Goal: Transaction & Acquisition: Purchase product/service

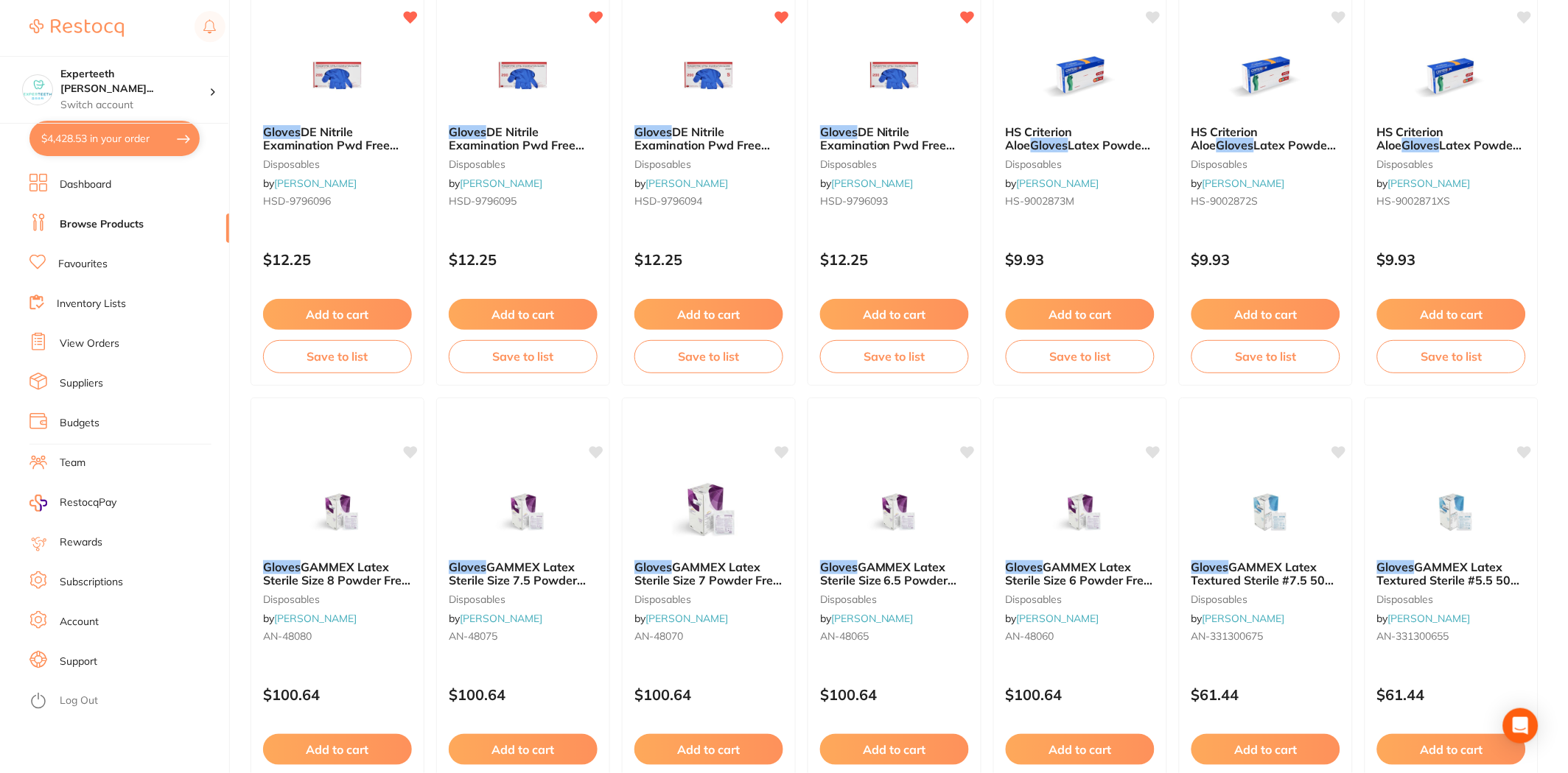
scroll to position [3923, 0]
click at [72, 141] on button "$4,428.53 in your order" at bounding box center [115, 138] width 170 height 35
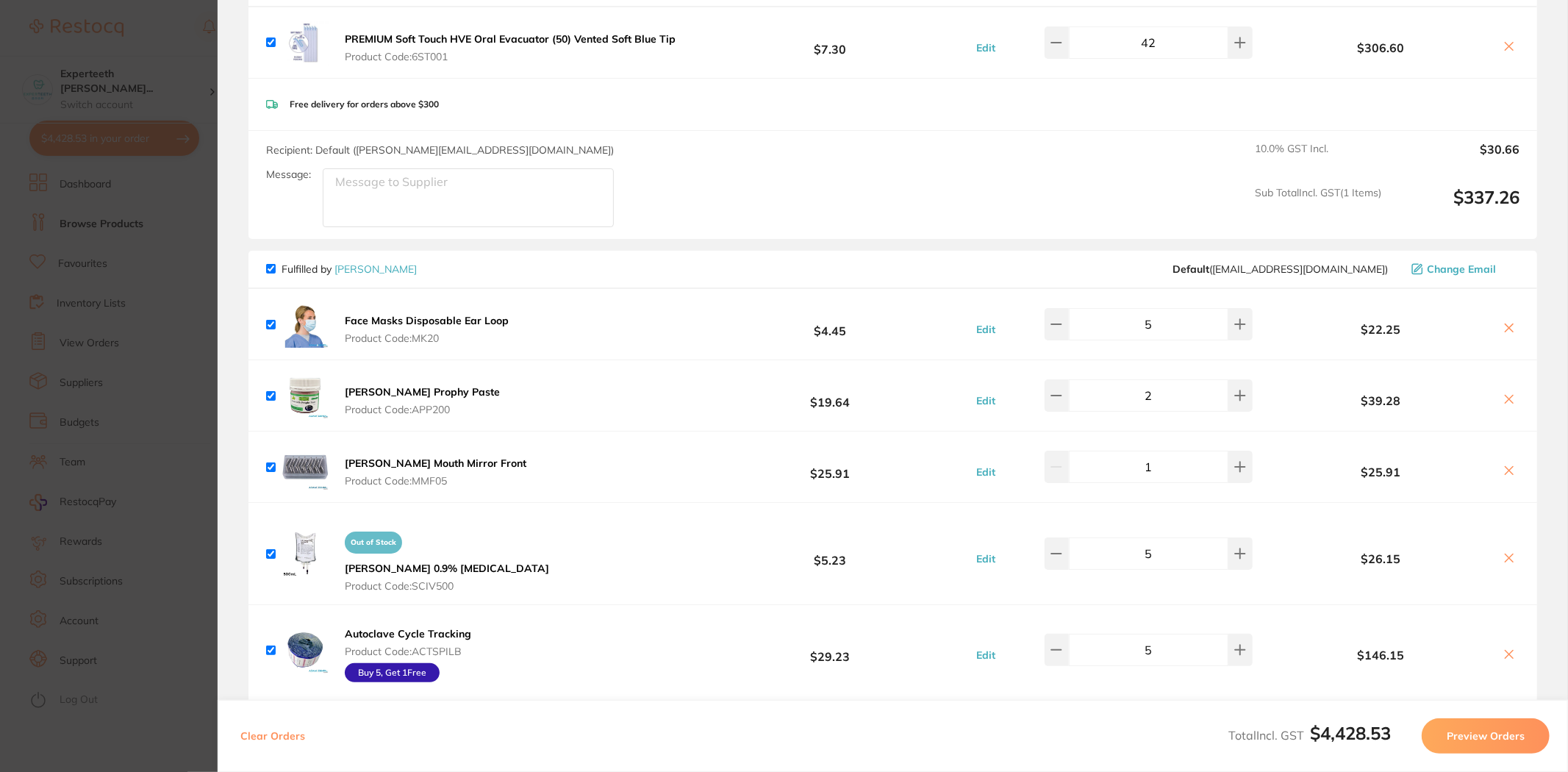
scroll to position [327, 0]
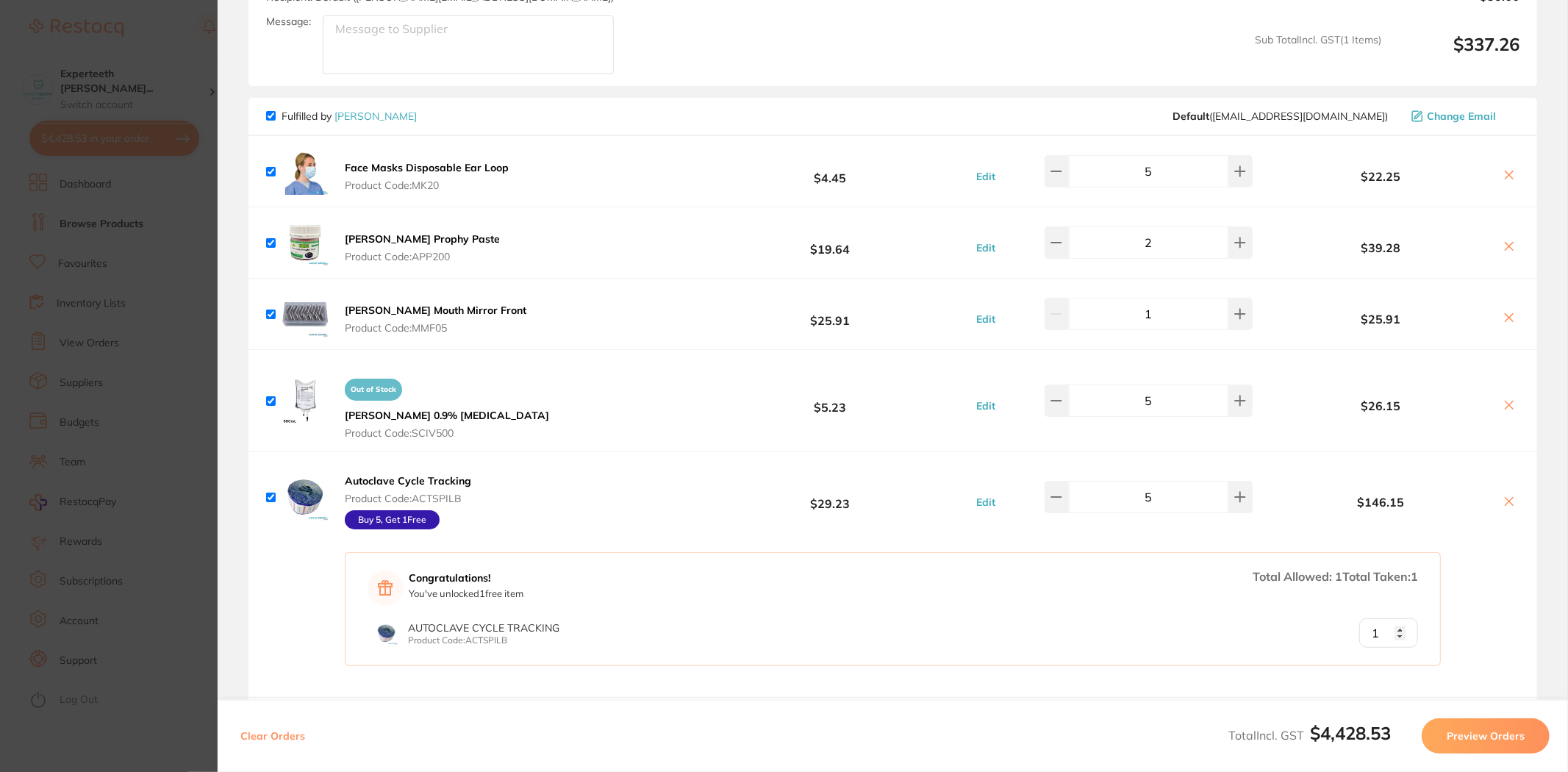
click at [1508, 402] on icon at bounding box center [1509, 405] width 12 height 12
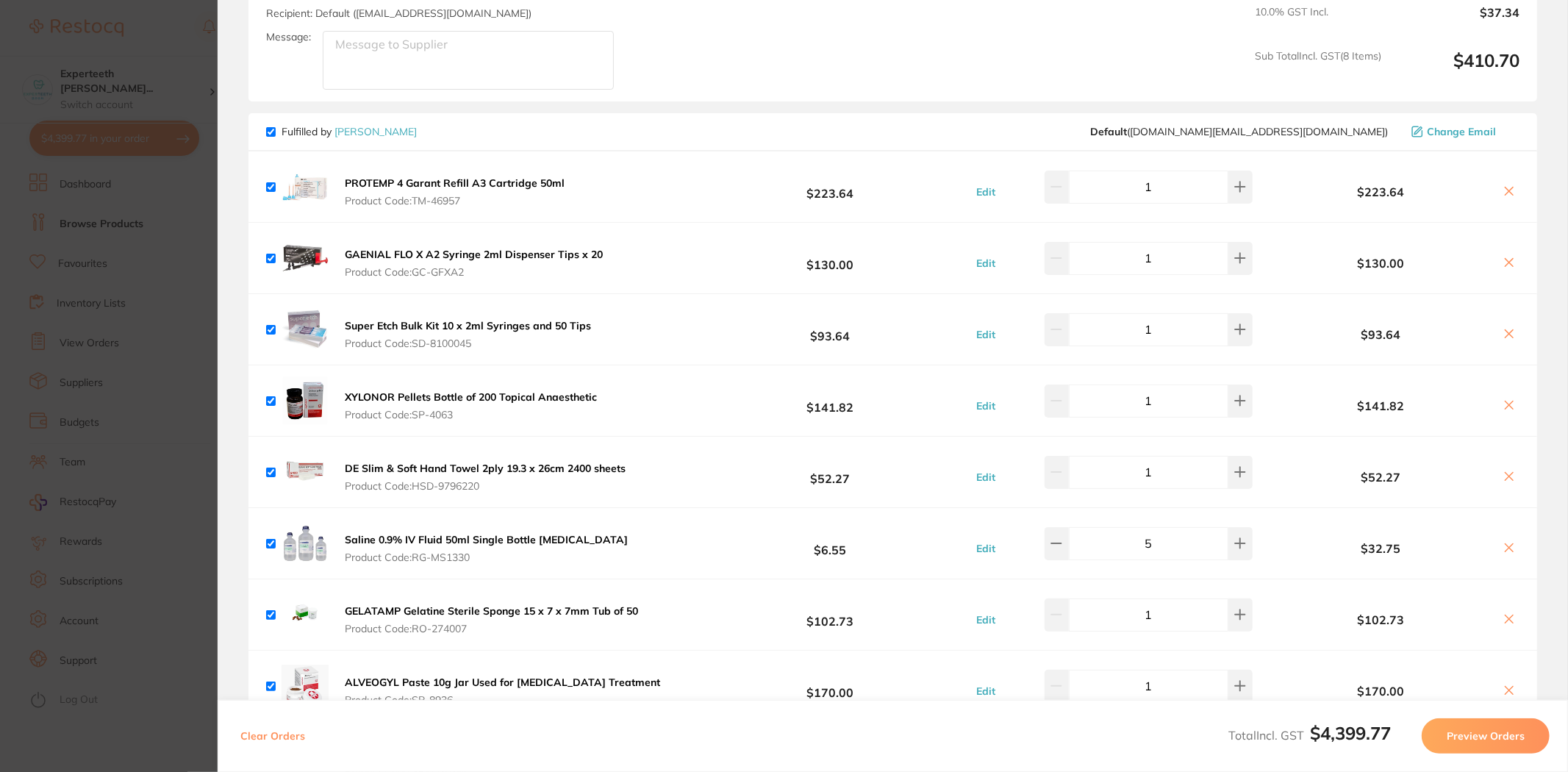
scroll to position [1389, 0]
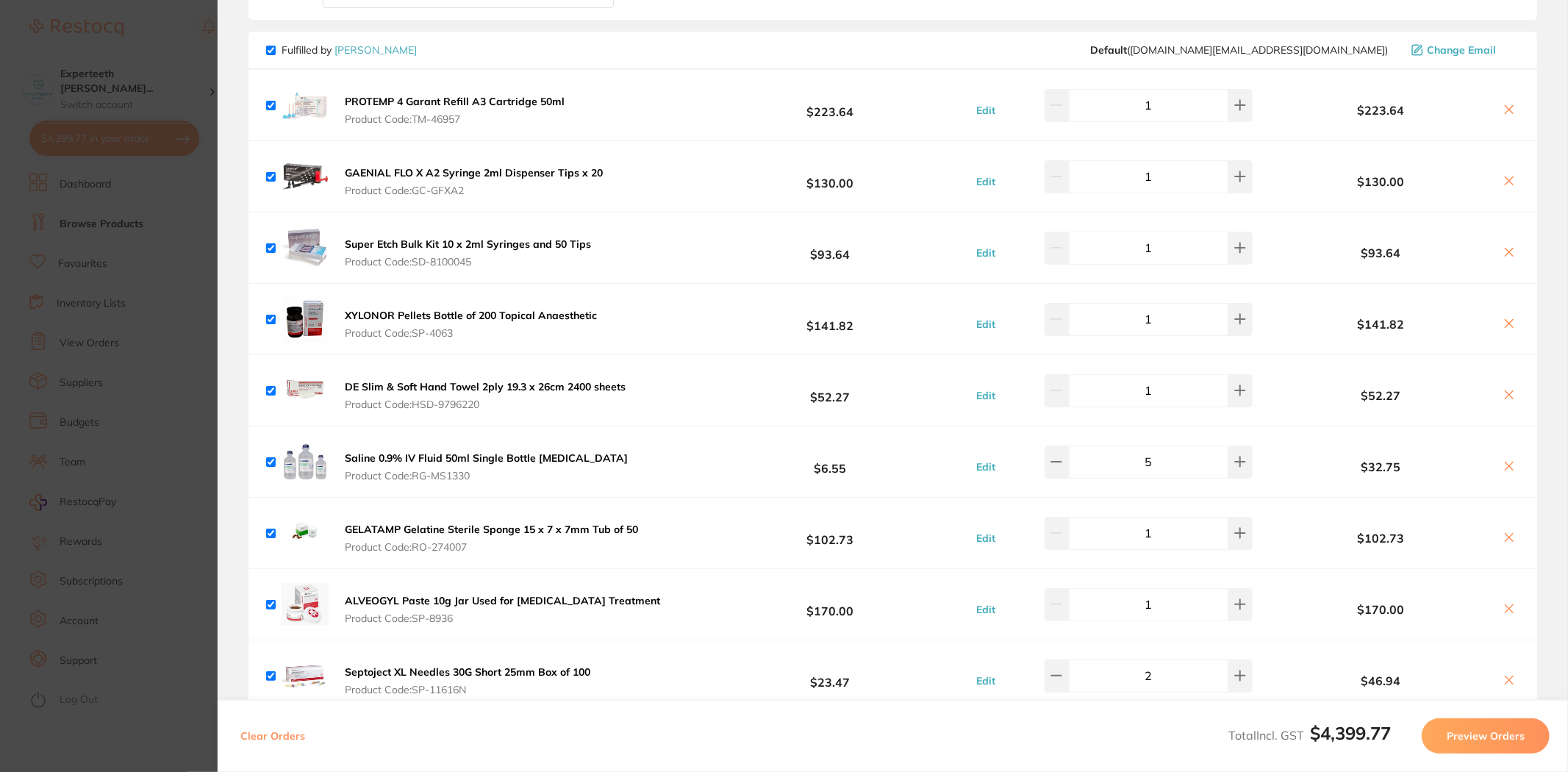
click at [556, 466] on button "Saline 0.9% IV Fluid 50ml Single Bottle [MEDICAL_DATA] Product Code: RG-MS1330" at bounding box center [486, 467] width 291 height 31
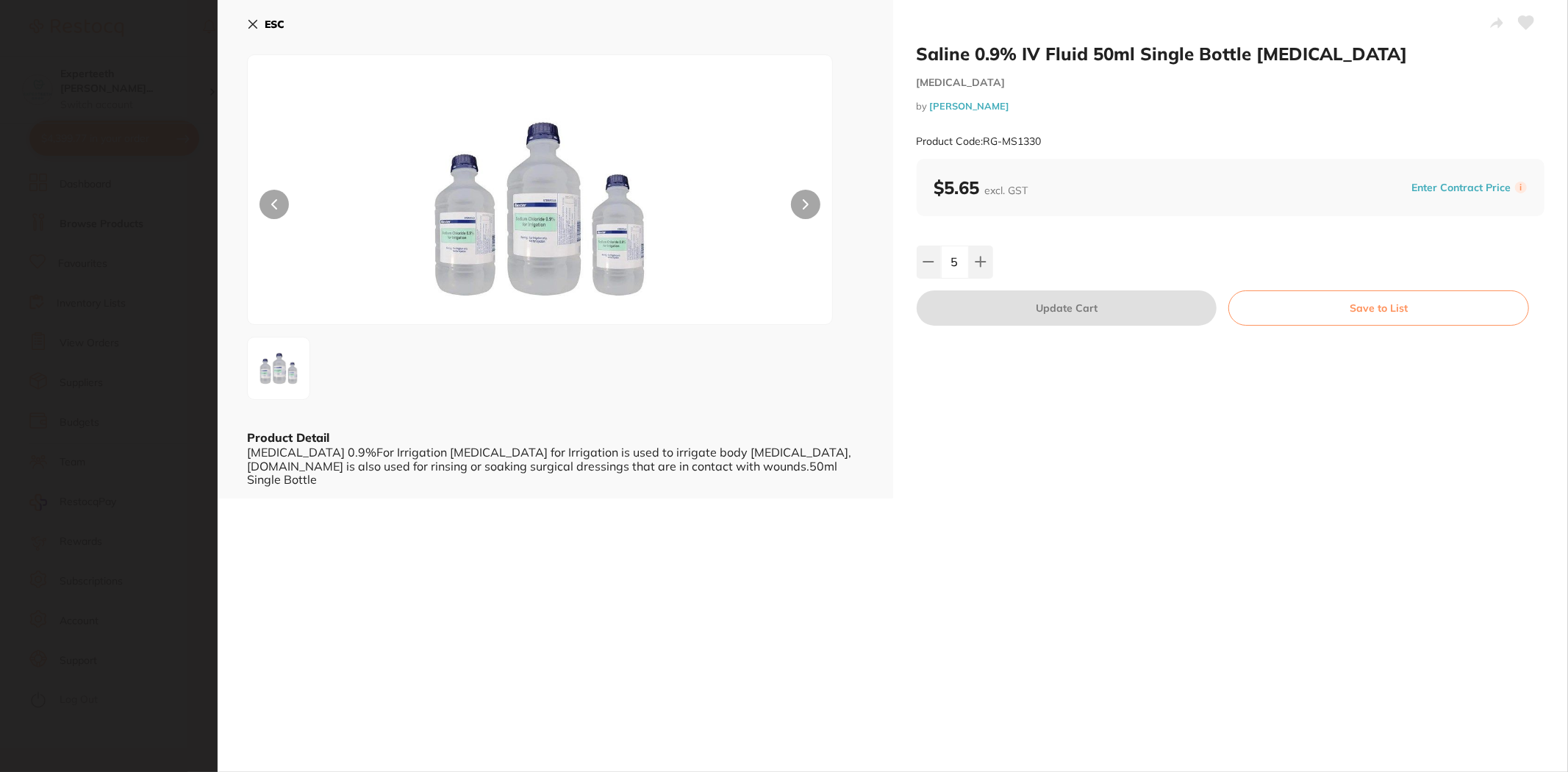
scroll to position [0, 0]
click at [557, 252] on img at bounding box center [540, 208] width 351 height 232
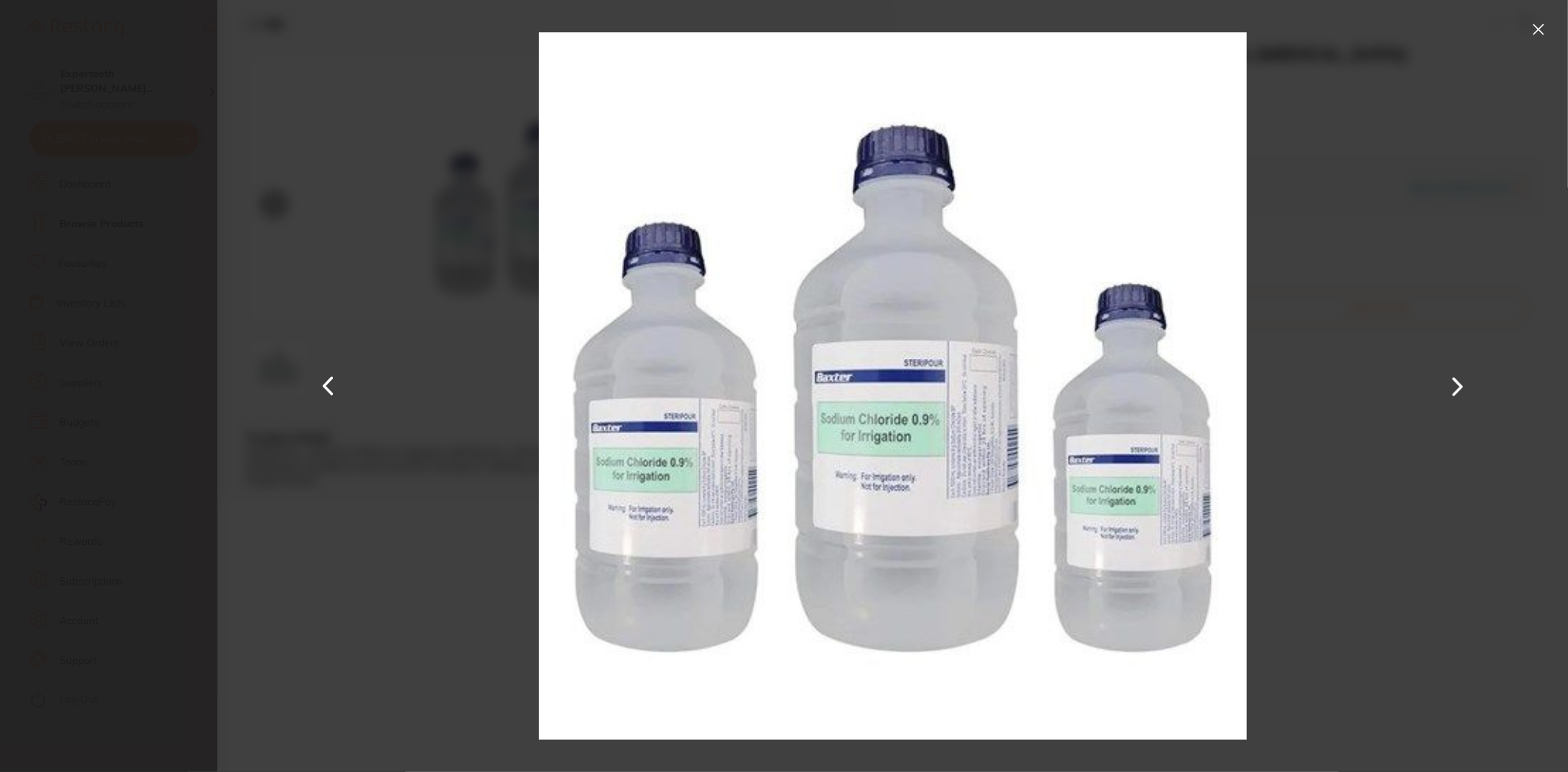
click at [319, 176] on div at bounding box center [892, 386] width 1351 height 772
click at [1542, 31] on button at bounding box center [1538, 30] width 23 height 23
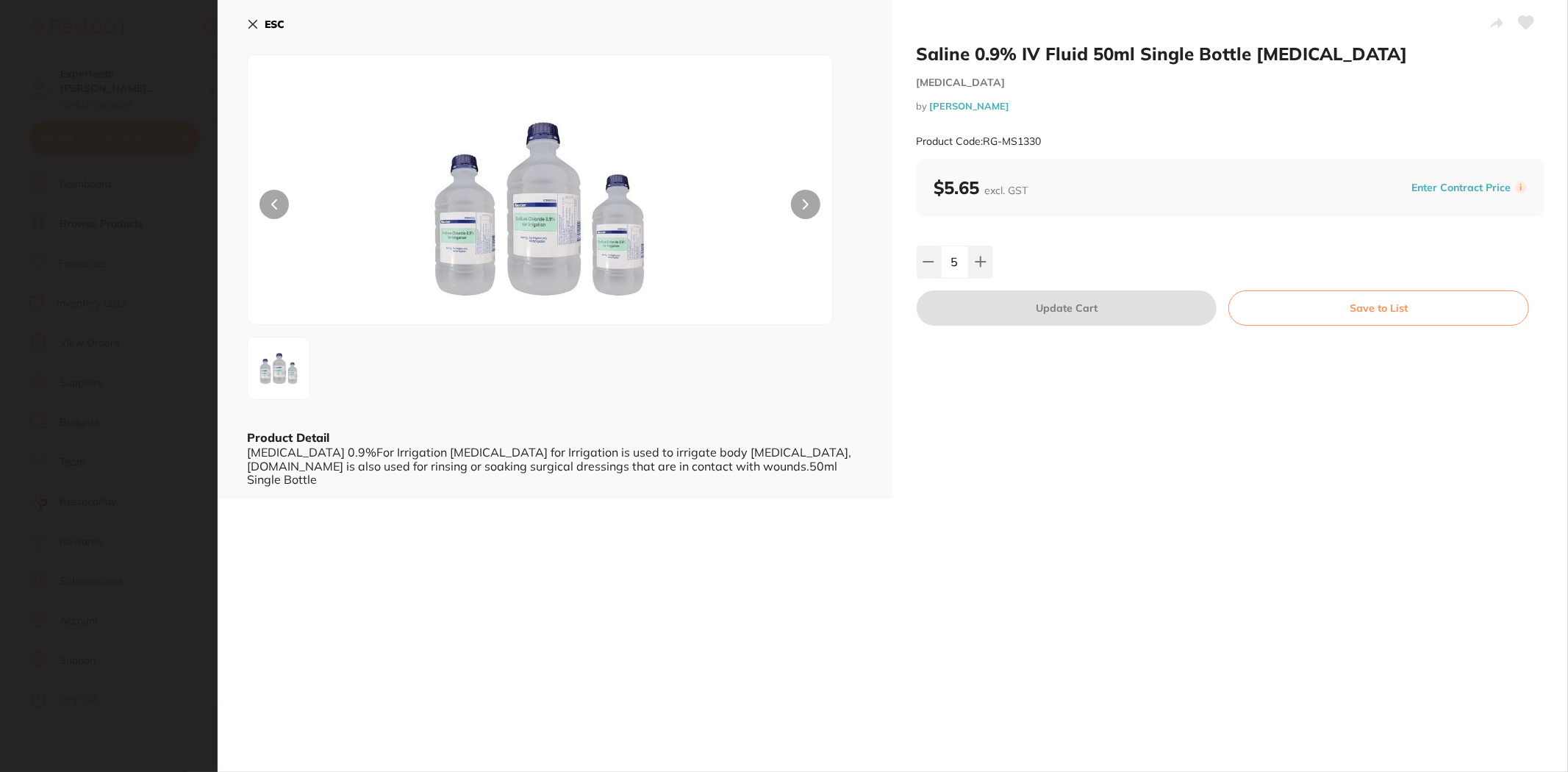
click at [125, 400] on section "Saline 0.9% IV Fluid 50ml Single Bottle [MEDICAL_DATA] [MEDICAL_DATA] by [PERSO…" at bounding box center [784, 386] width 1568 height 772
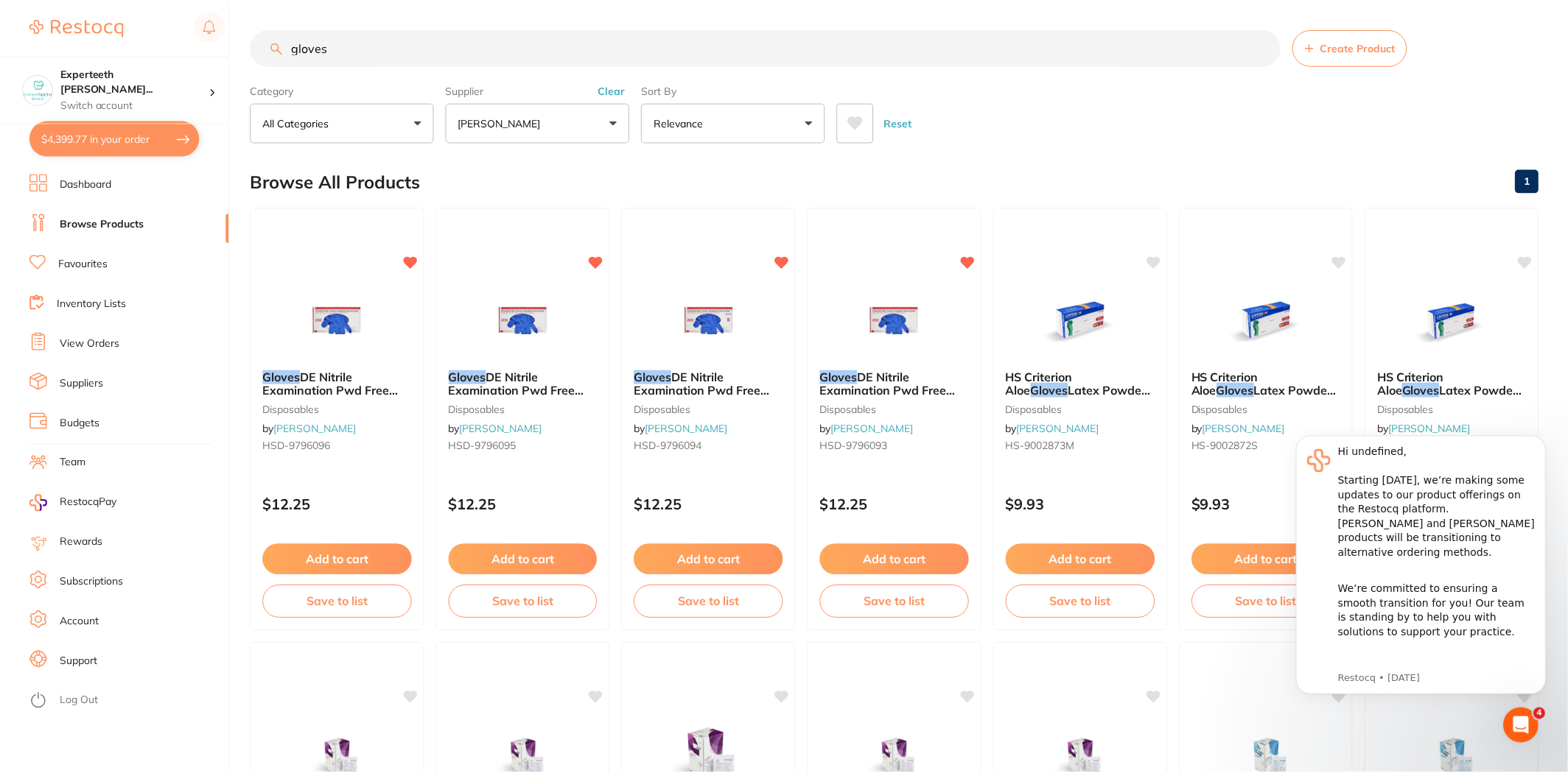
scroll to position [245, 0]
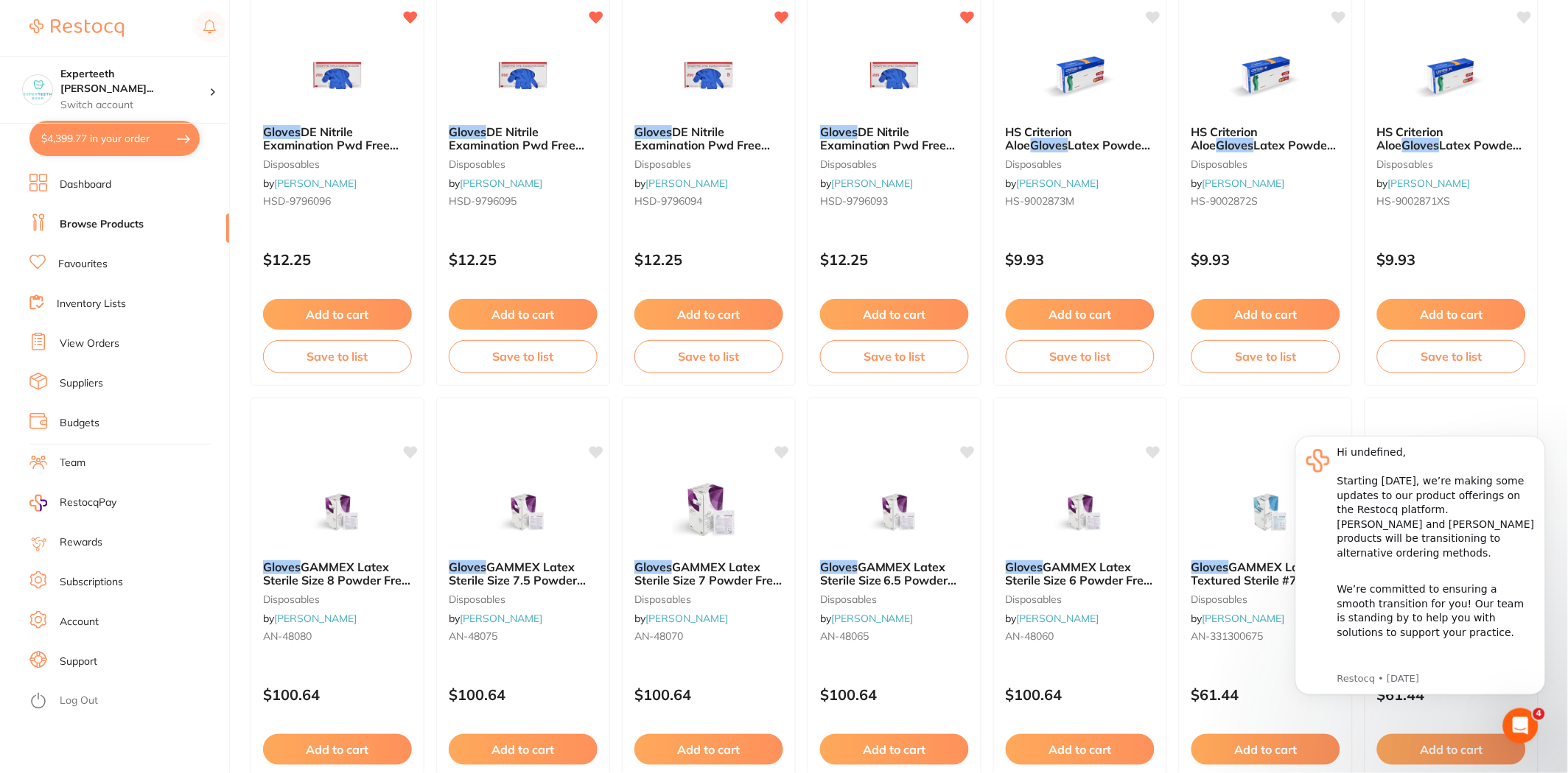
click at [69, 146] on button "$4,399.77 in your order" at bounding box center [115, 138] width 170 height 35
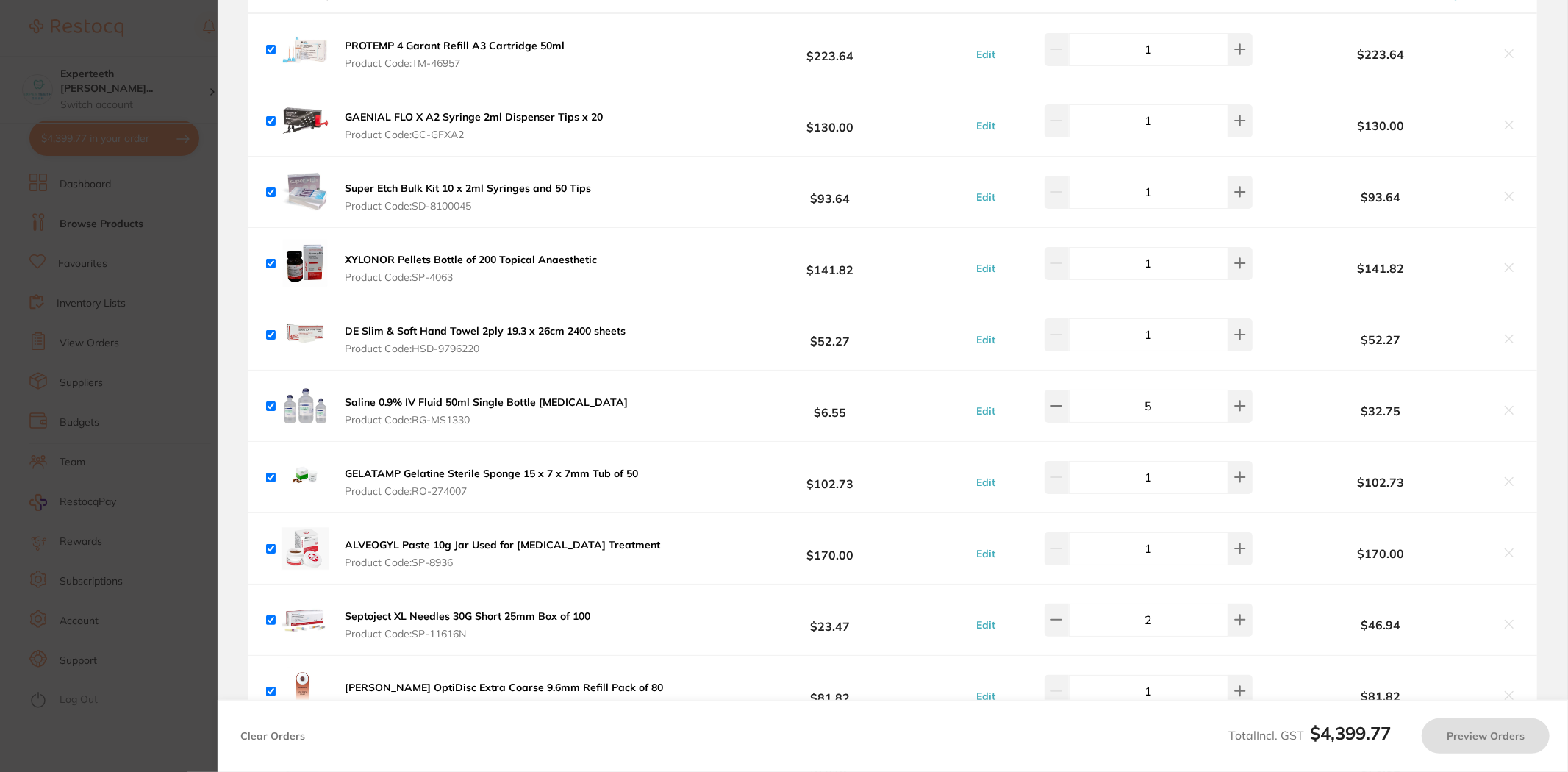
scroll to position [1471, 0]
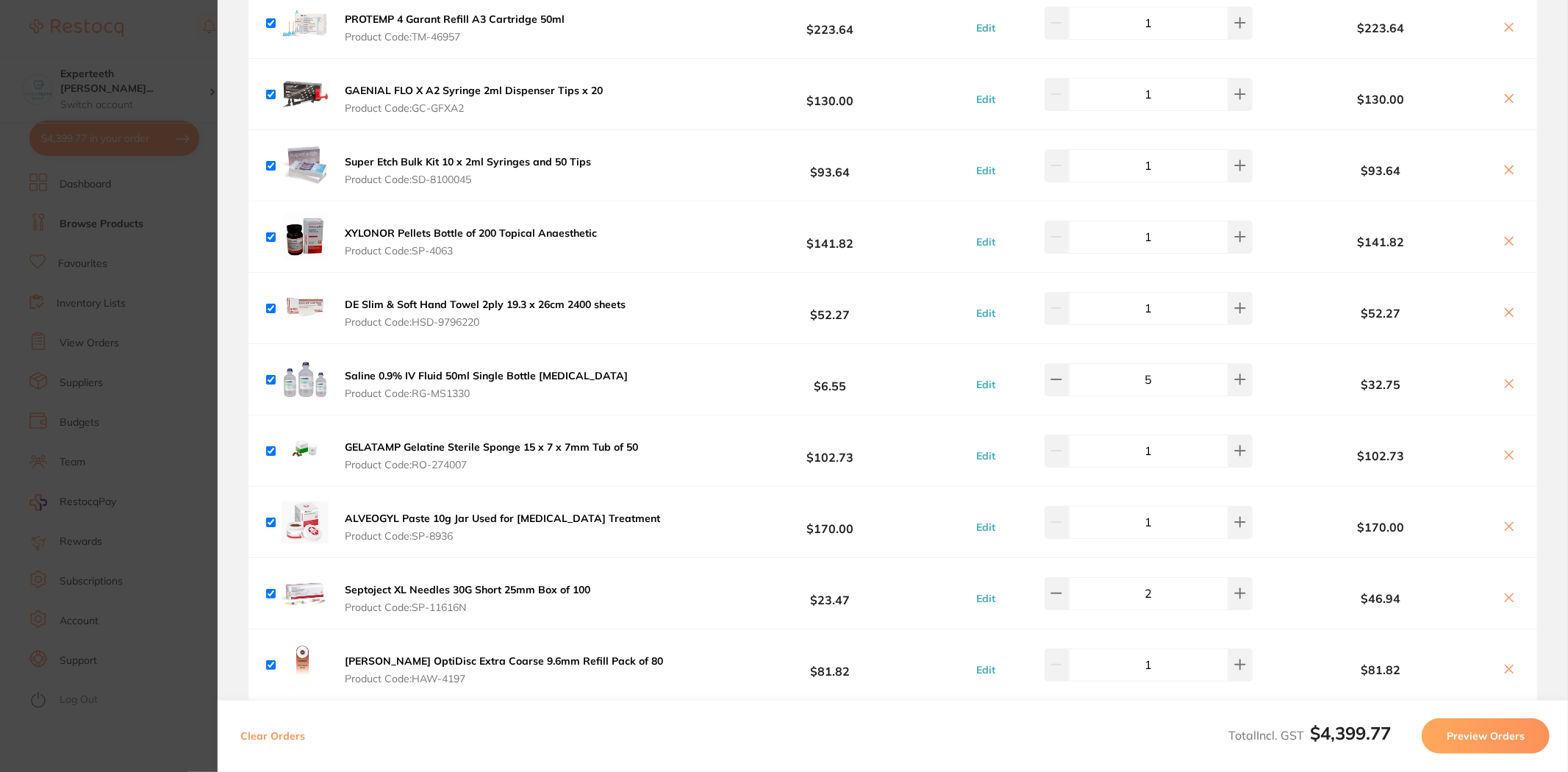
click at [1505, 386] on icon at bounding box center [1509, 384] width 12 height 12
checkbox input "false"
click at [104, 400] on section "Update RRP Set your pre negotiated price for this item. Item Agreed RRP (excl. …" at bounding box center [784, 386] width 1568 height 772
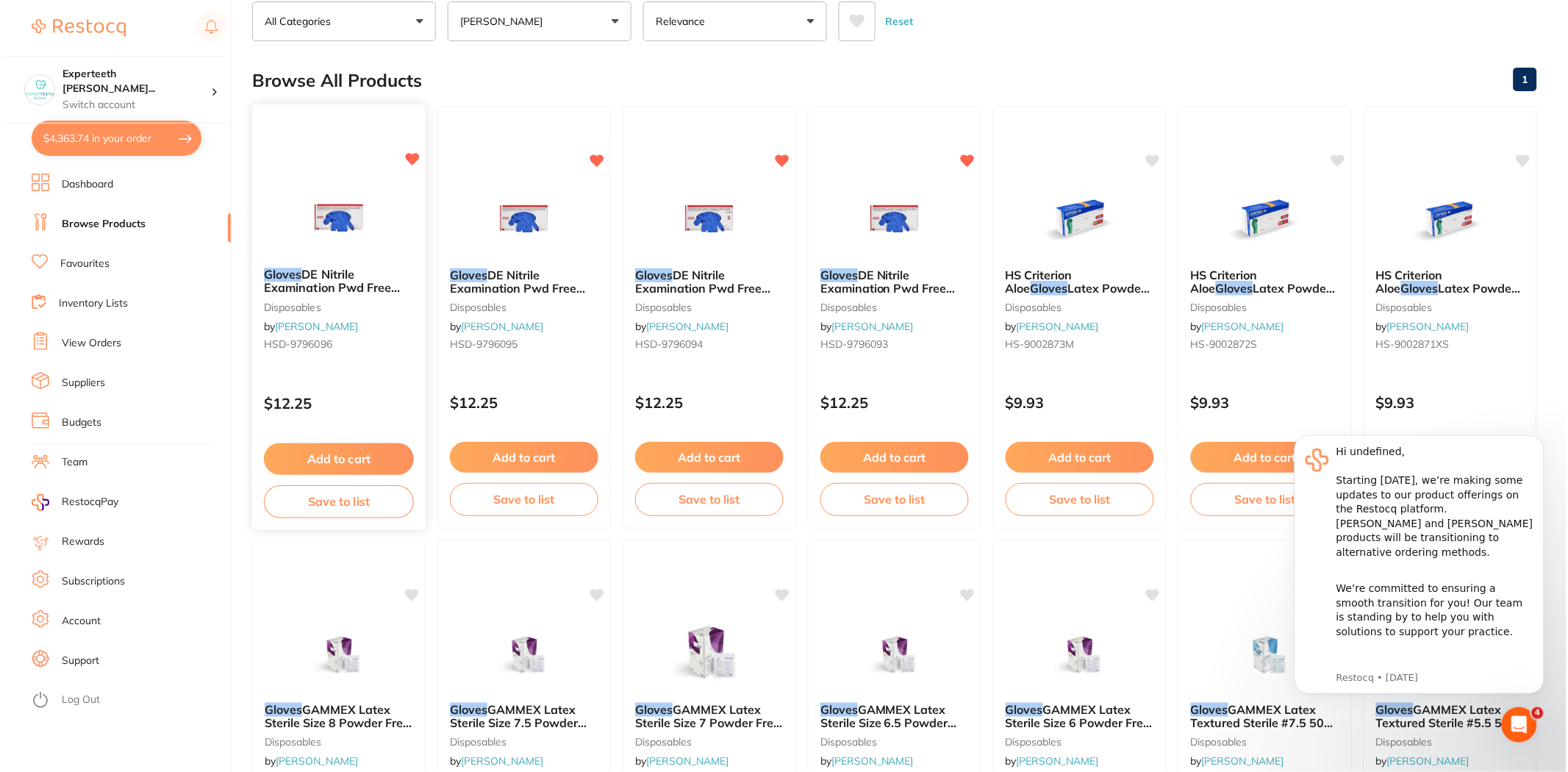
scroll to position [0, 0]
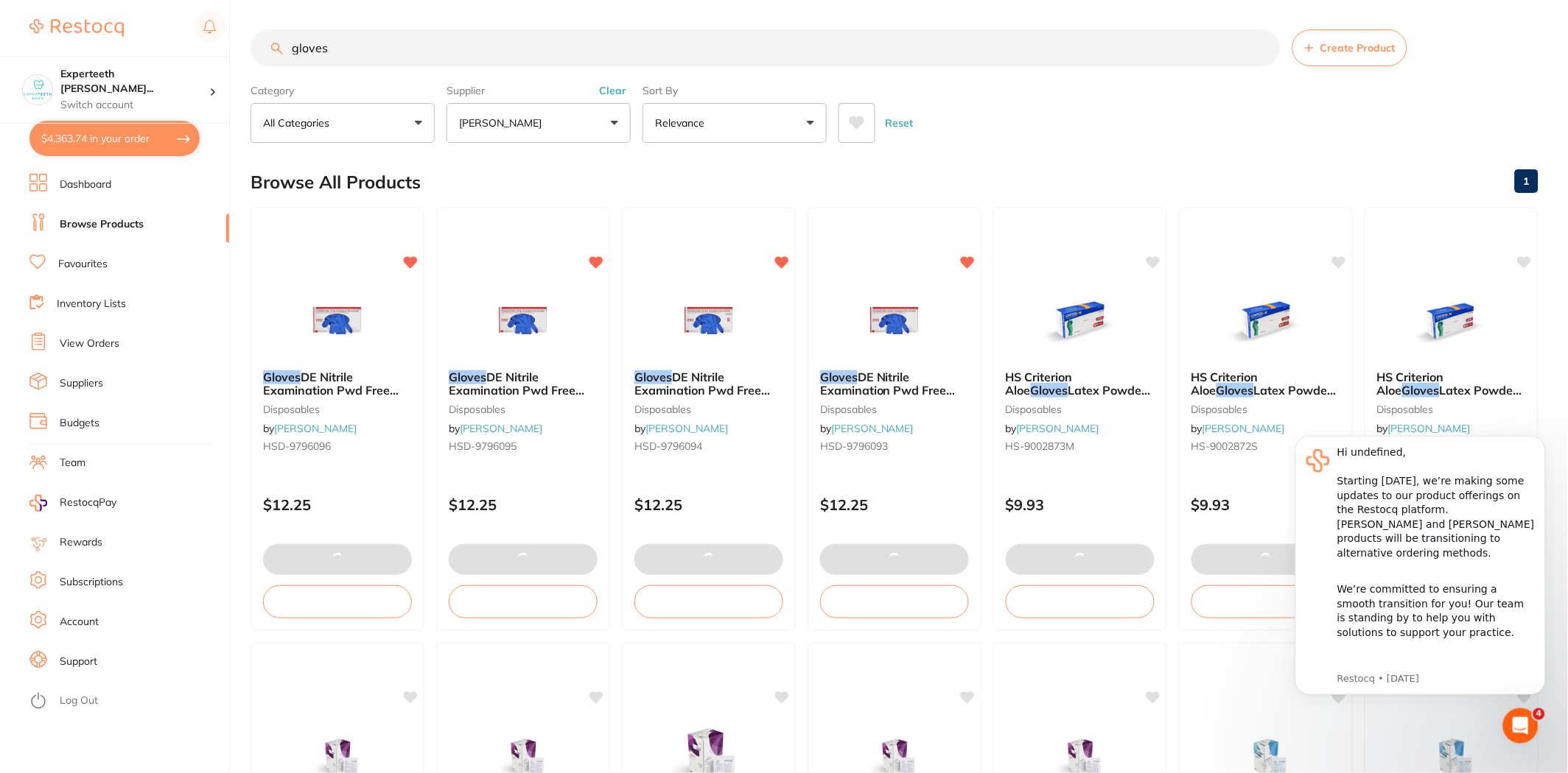
drag, startPoint x: 361, startPoint y: 52, endPoint x: 0, endPoint y: 49, distance: 361.0
click at [0, 49] on div "$4,363.74 Experteeth [PERSON_NAME]... Switch account Experteeth Eastwood West $…" at bounding box center [784, 386] width 1568 height 773
type input "d"
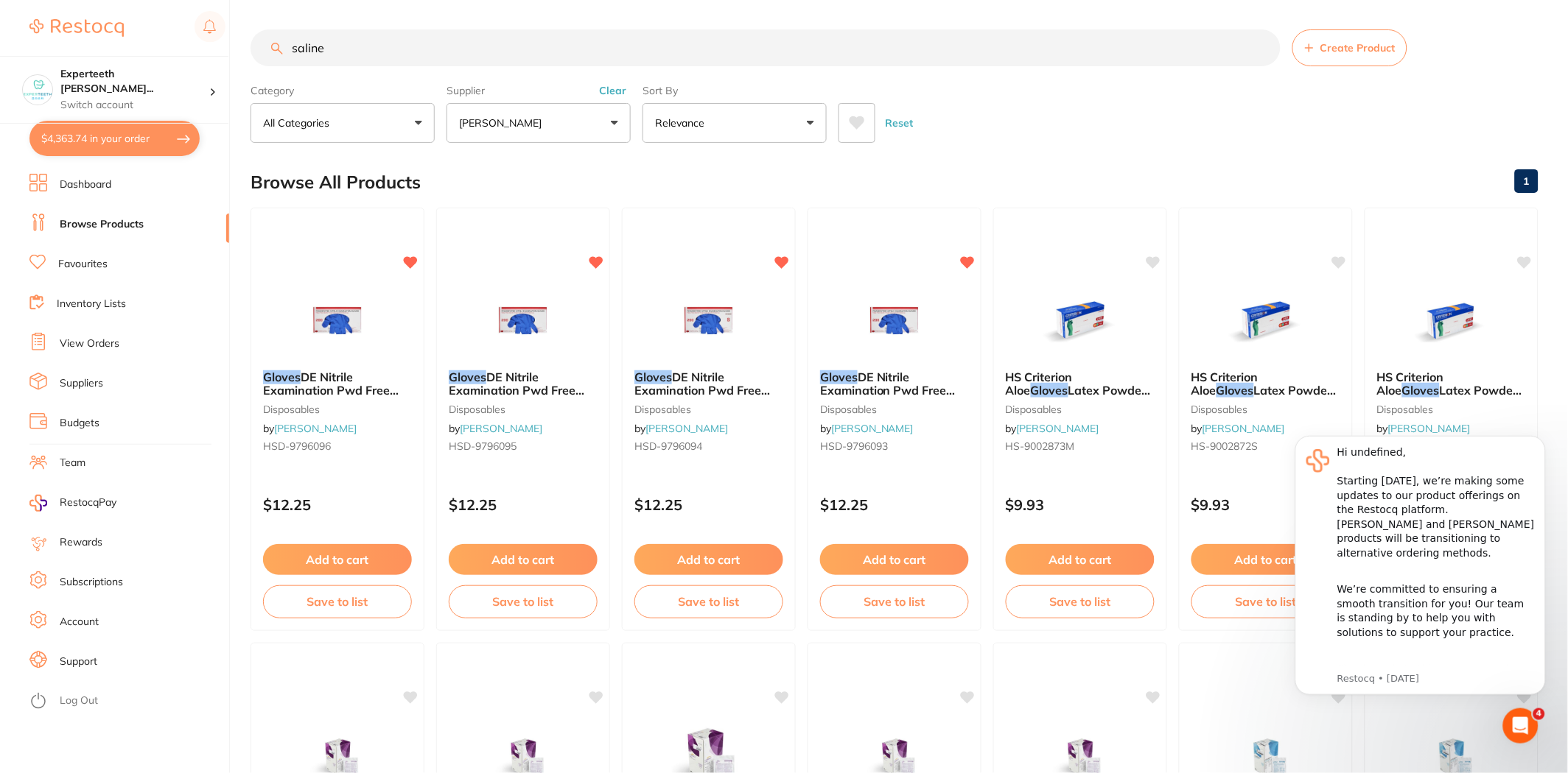
type input "saline"
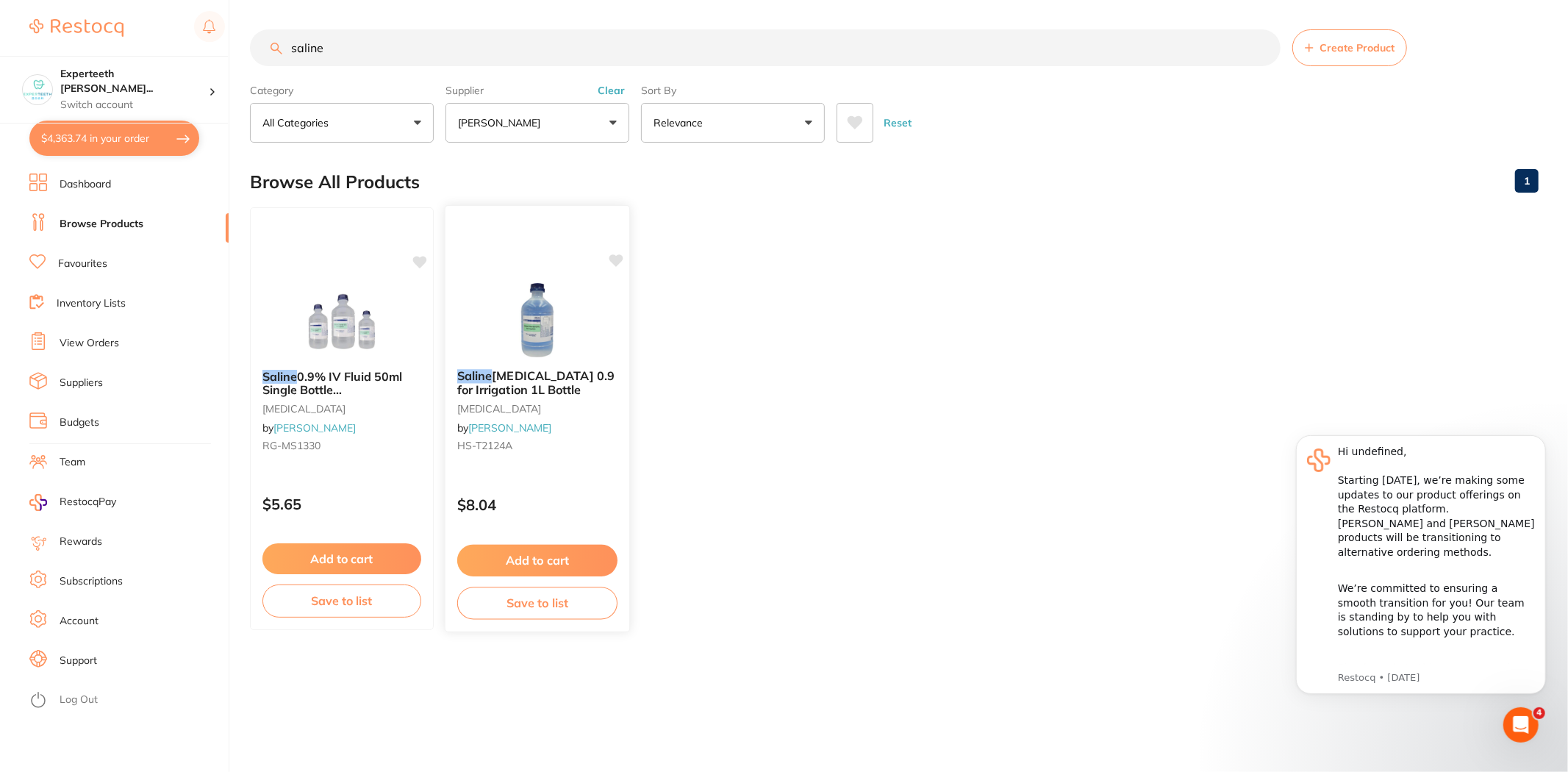
click at [559, 556] on button "Add to cart" at bounding box center [538, 561] width 161 height 32
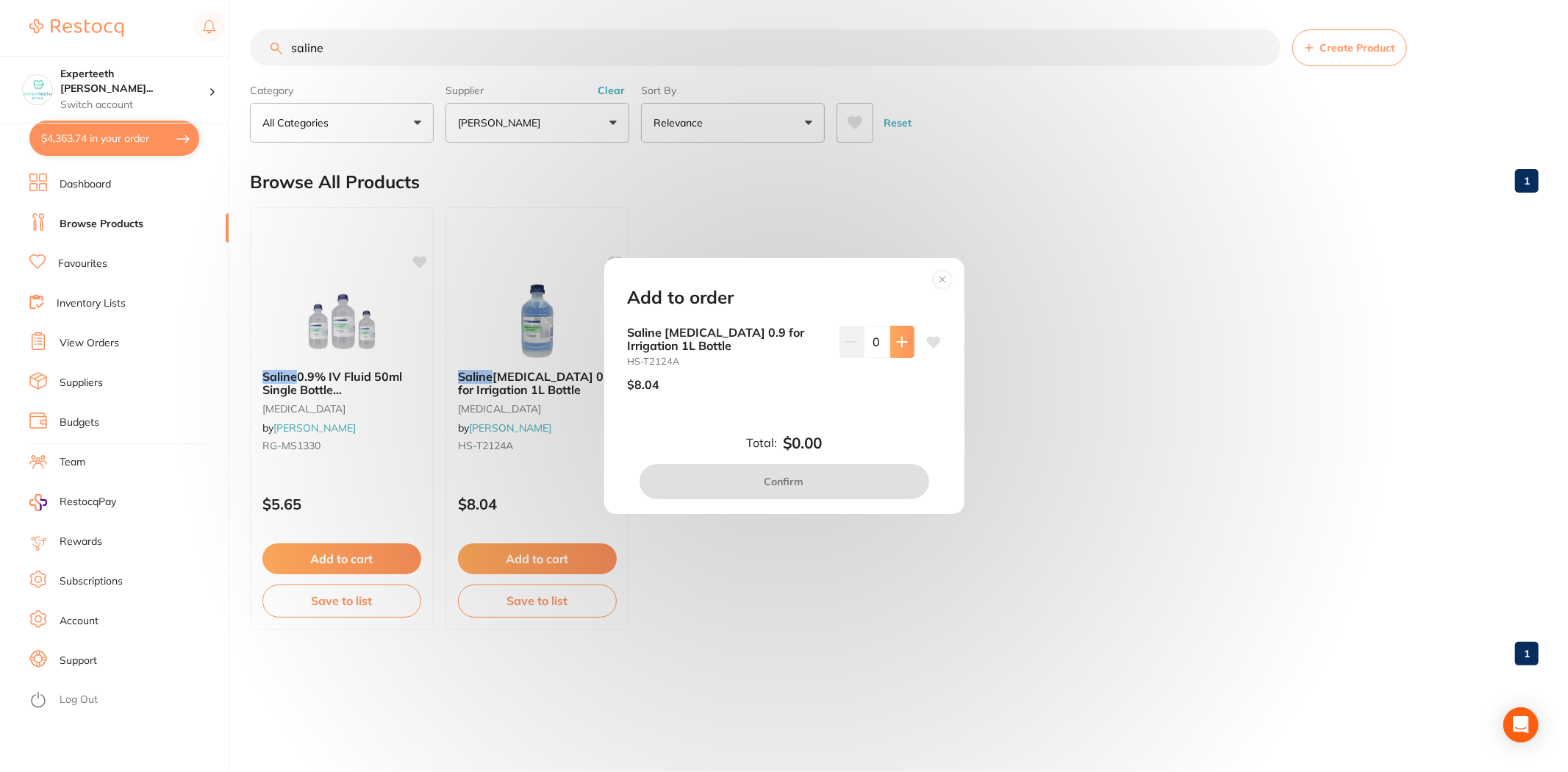
click at [902, 338] on icon at bounding box center [902, 342] width 12 height 12
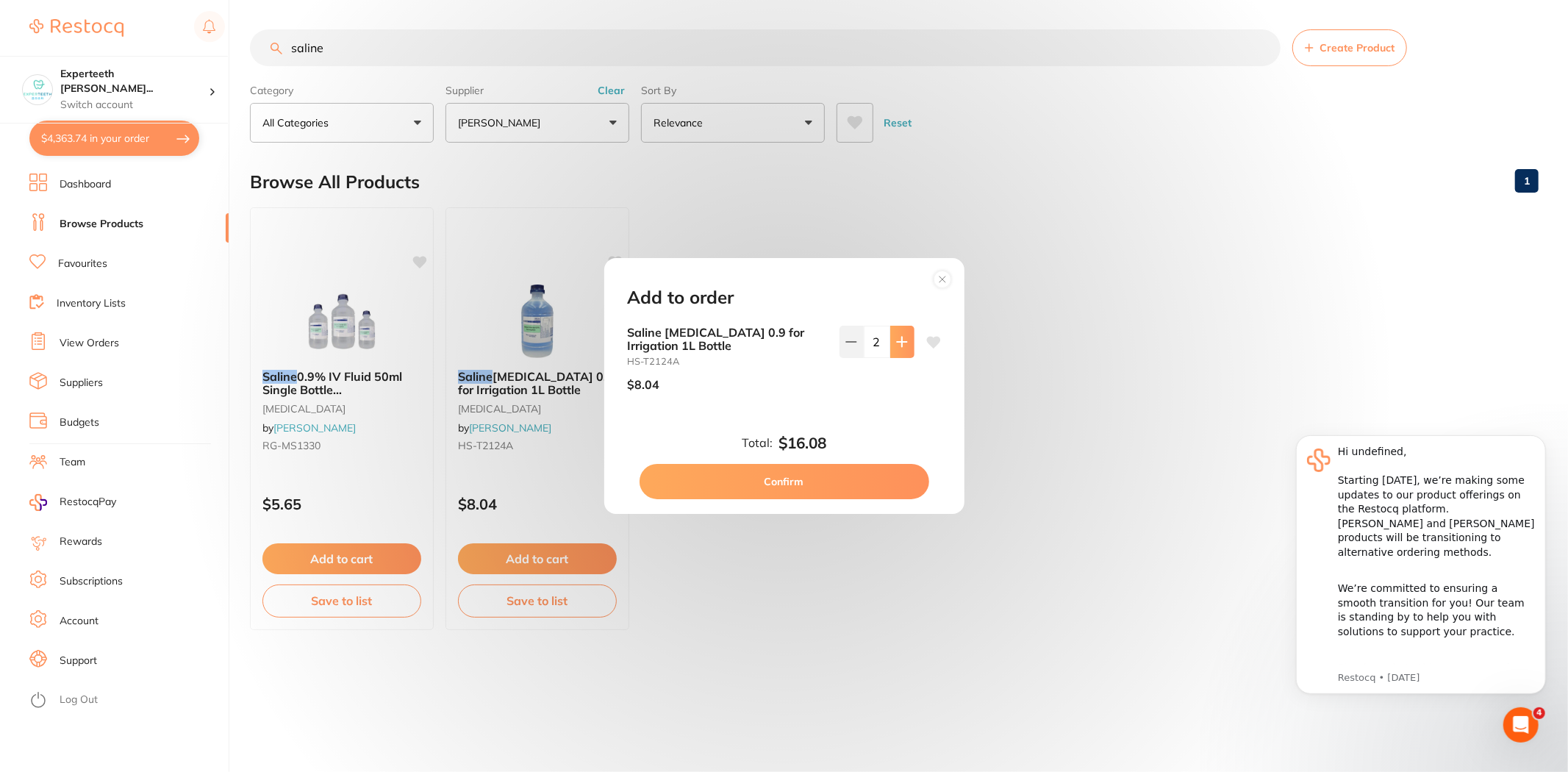
click at [902, 338] on icon at bounding box center [902, 342] width 12 height 12
type input "5"
click at [839, 473] on button "Confirm" at bounding box center [785, 481] width 290 height 35
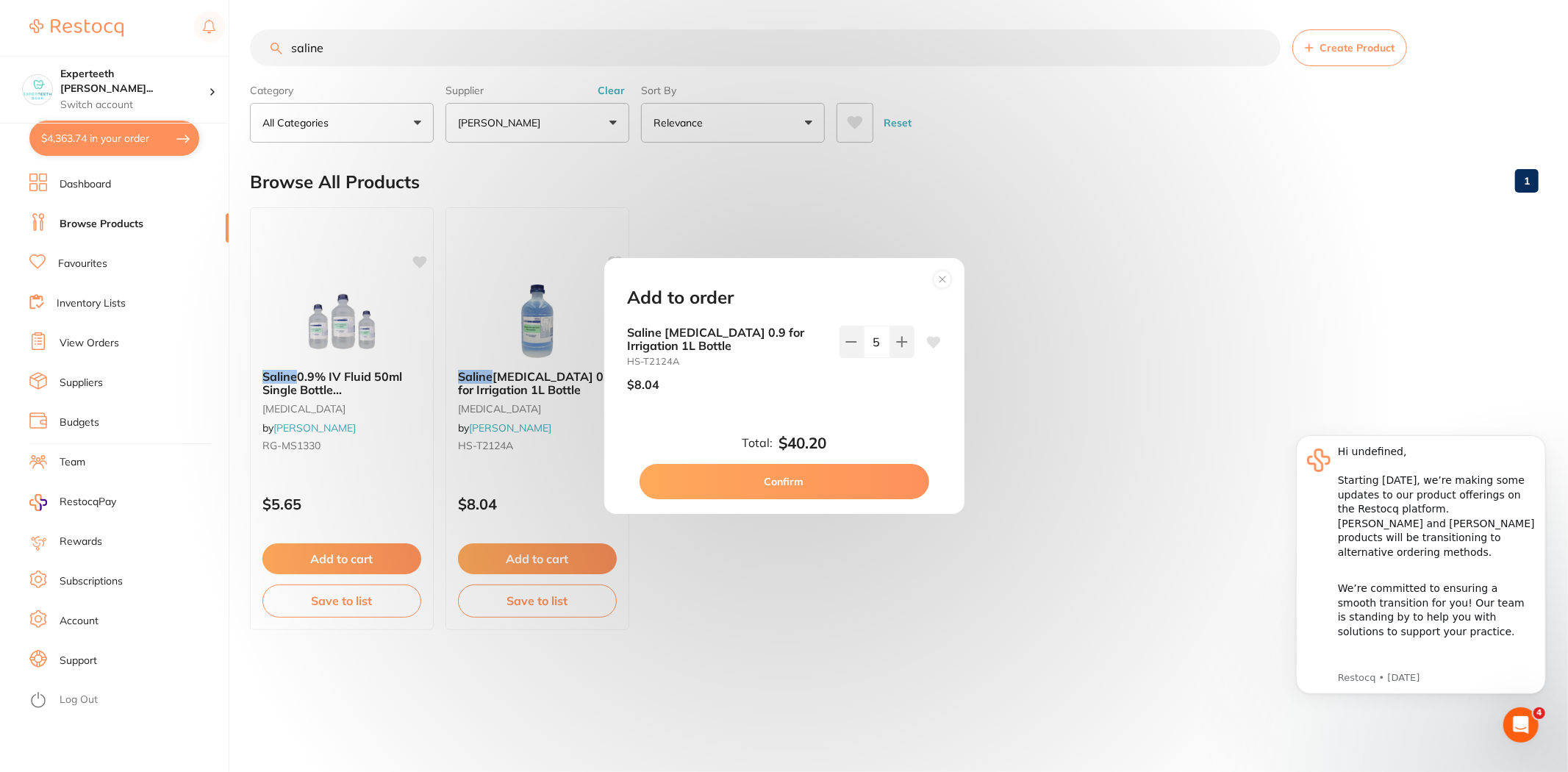
checkbox input "true"
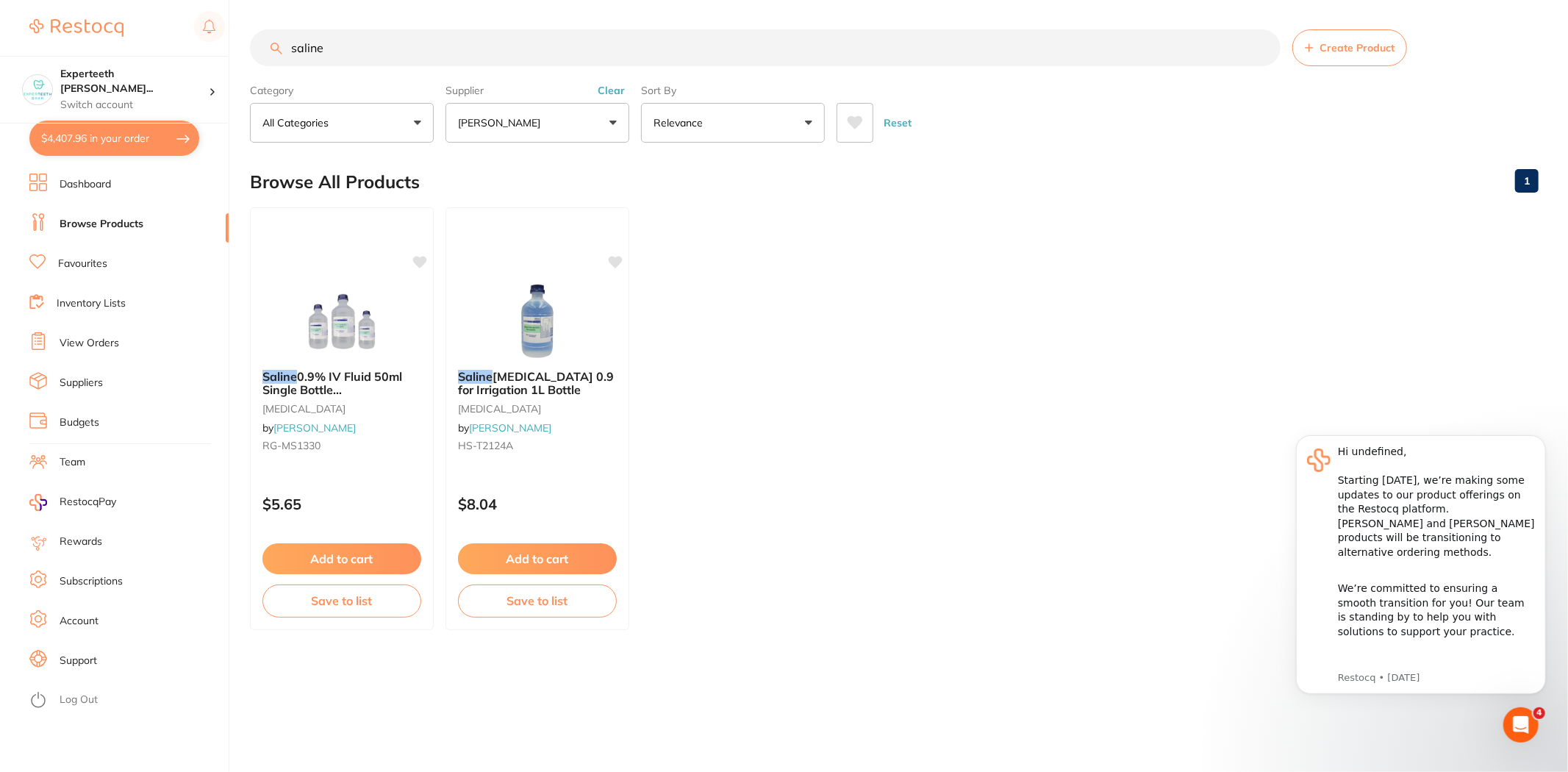
click at [613, 88] on button "Clear" at bounding box center [611, 90] width 36 height 13
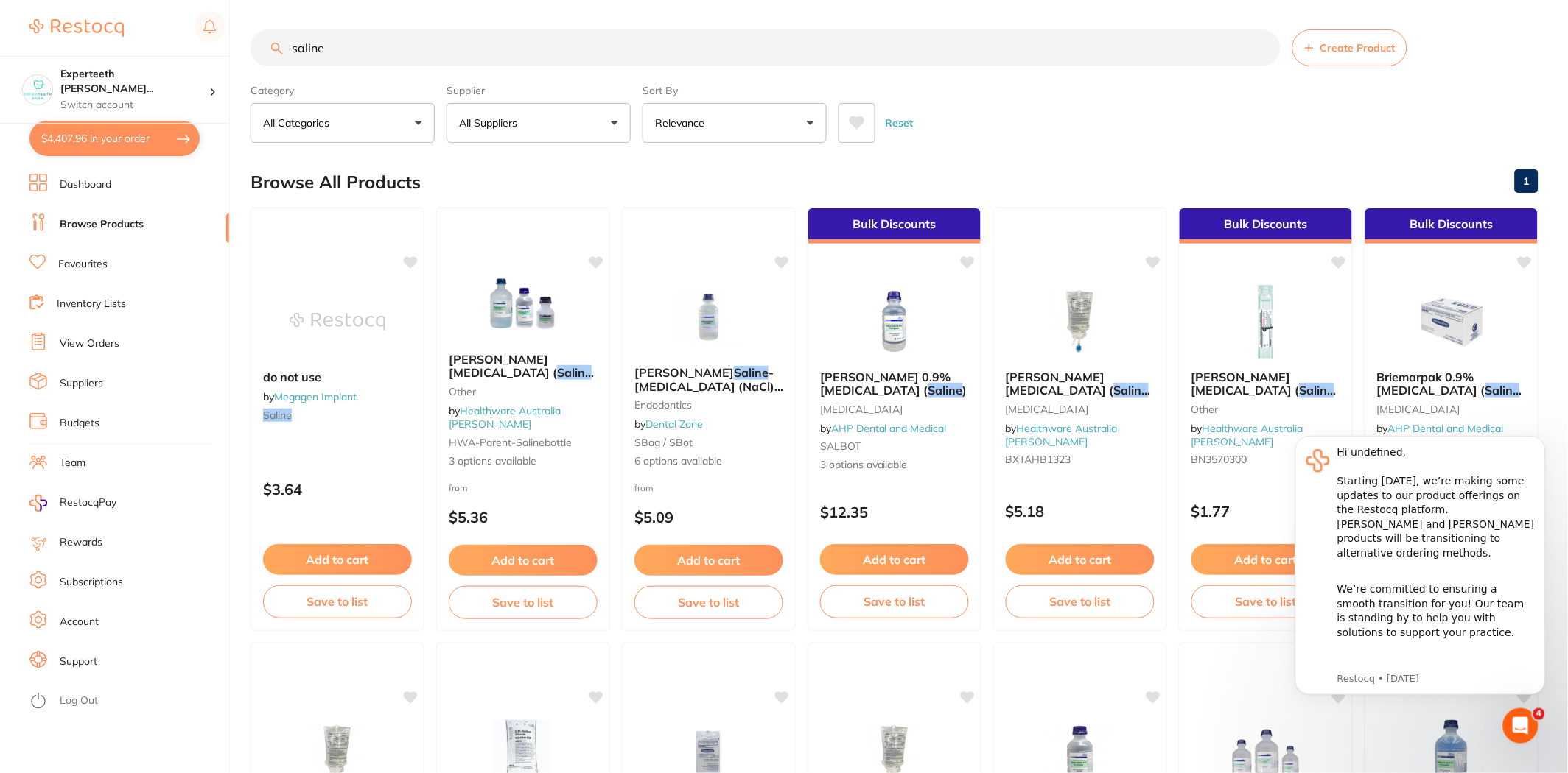
click at [613, 121] on button "All Suppliers" at bounding box center [539, 123] width 184 height 40
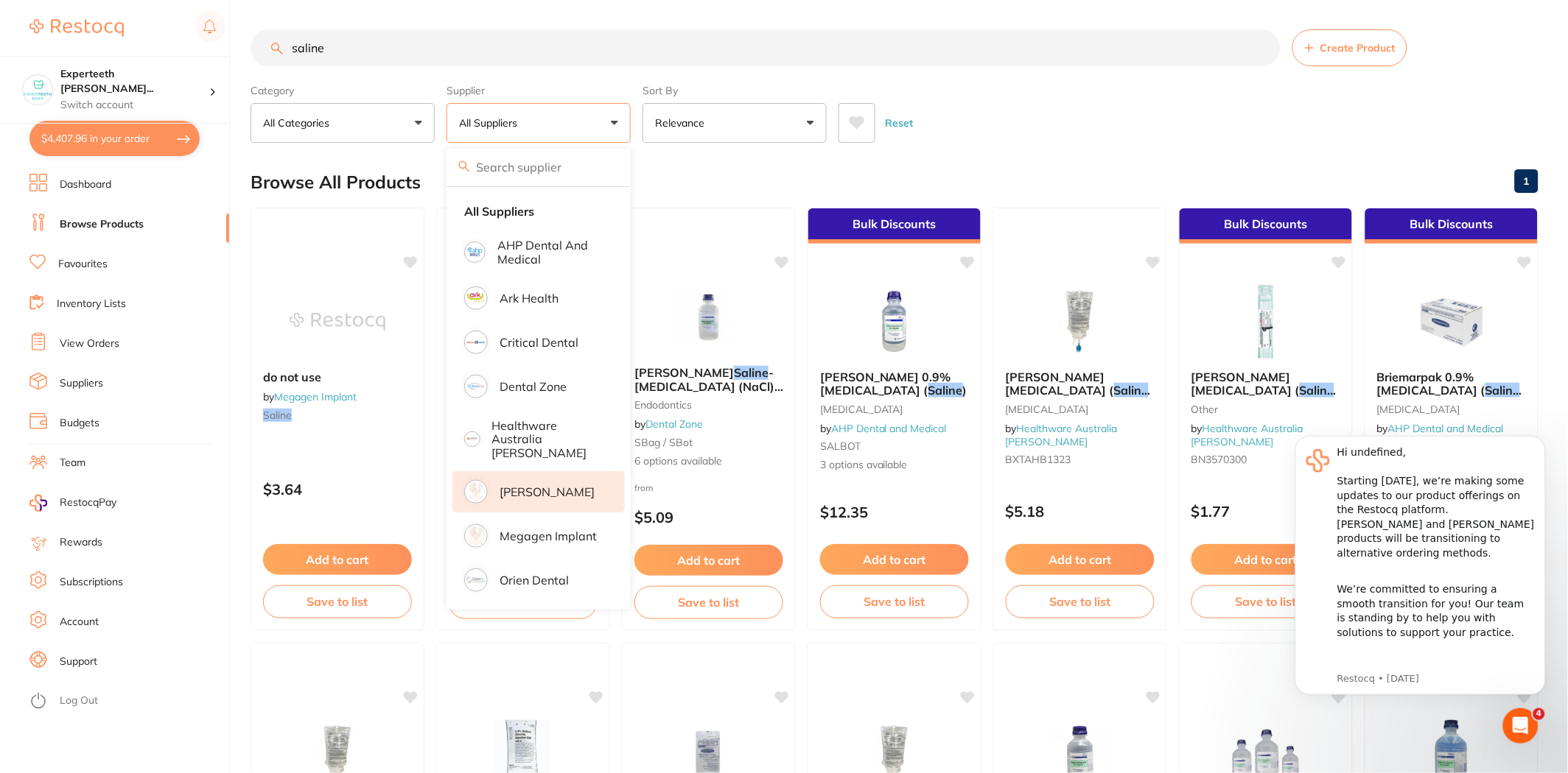
click at [564, 487] on p "[PERSON_NAME]" at bounding box center [547, 492] width 95 height 13
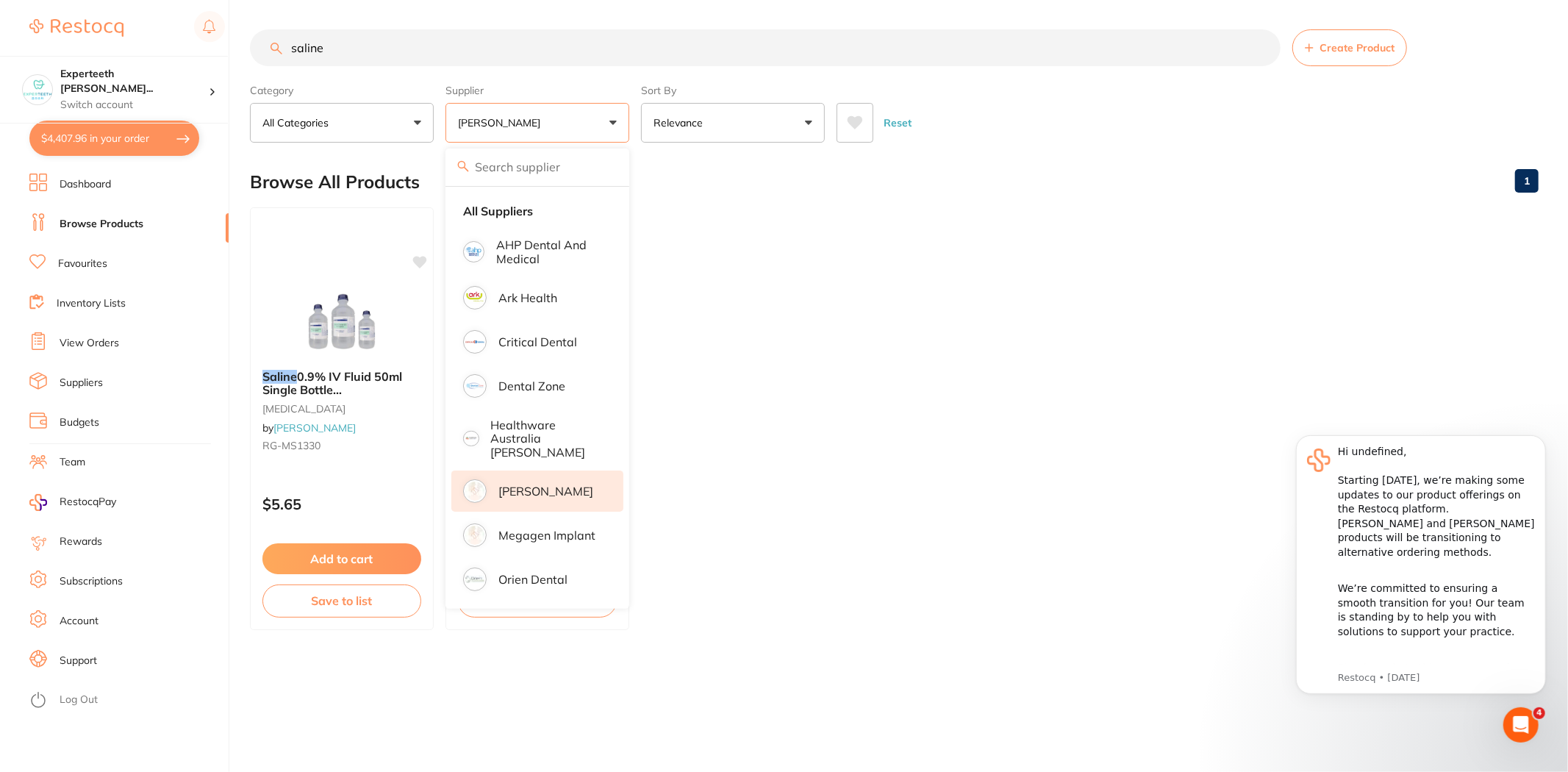
click at [828, 324] on ul "Saline 0.9% IV Fluid 50ml Single Bottle [MEDICAL_DATA] [MEDICAL_DATA] by [PERSO…" at bounding box center [894, 419] width 1288 height 423
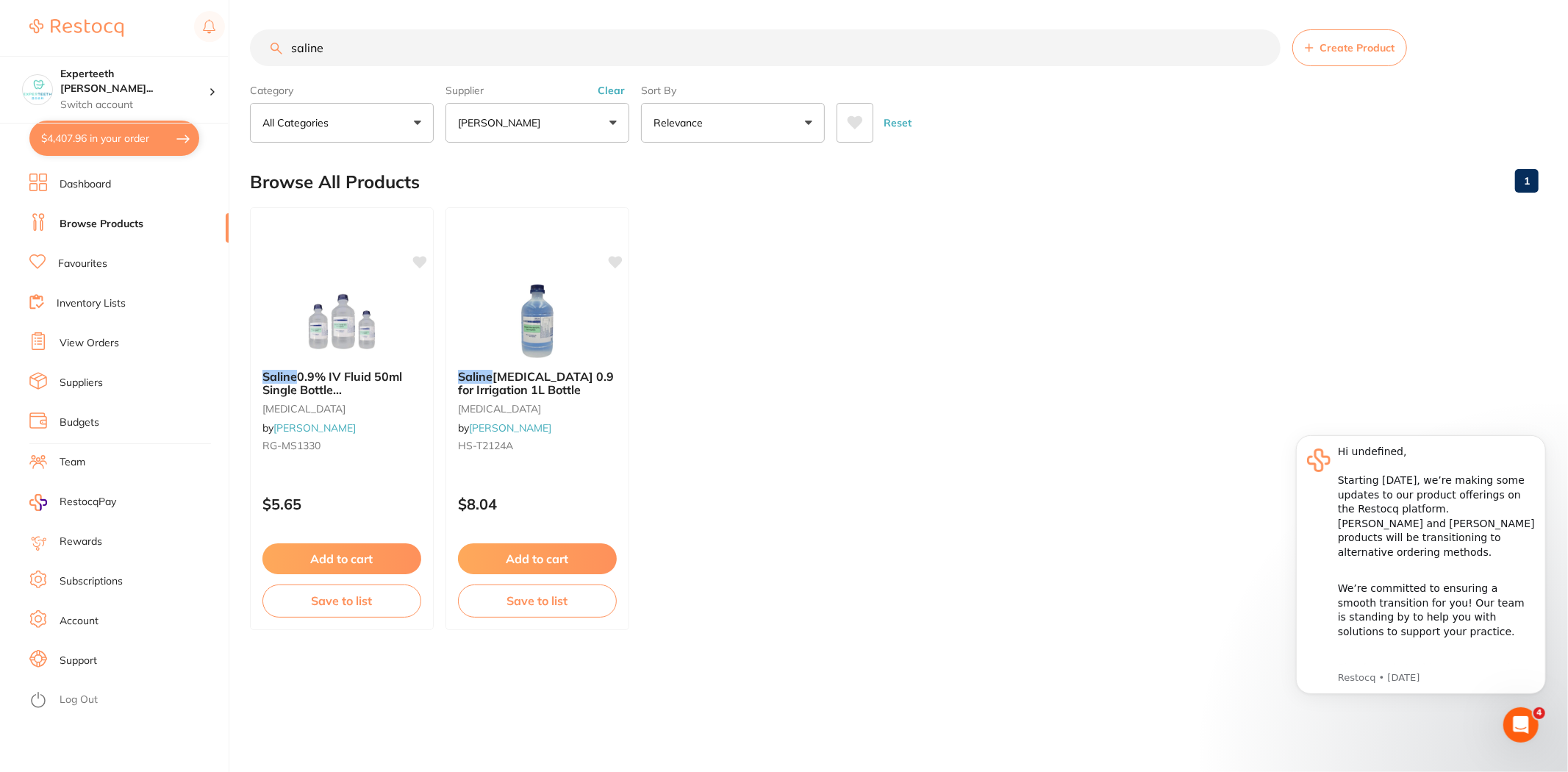
click at [106, 136] on button "$4,407.96 in your order" at bounding box center [115, 138] width 170 height 35
checkbox input "true"
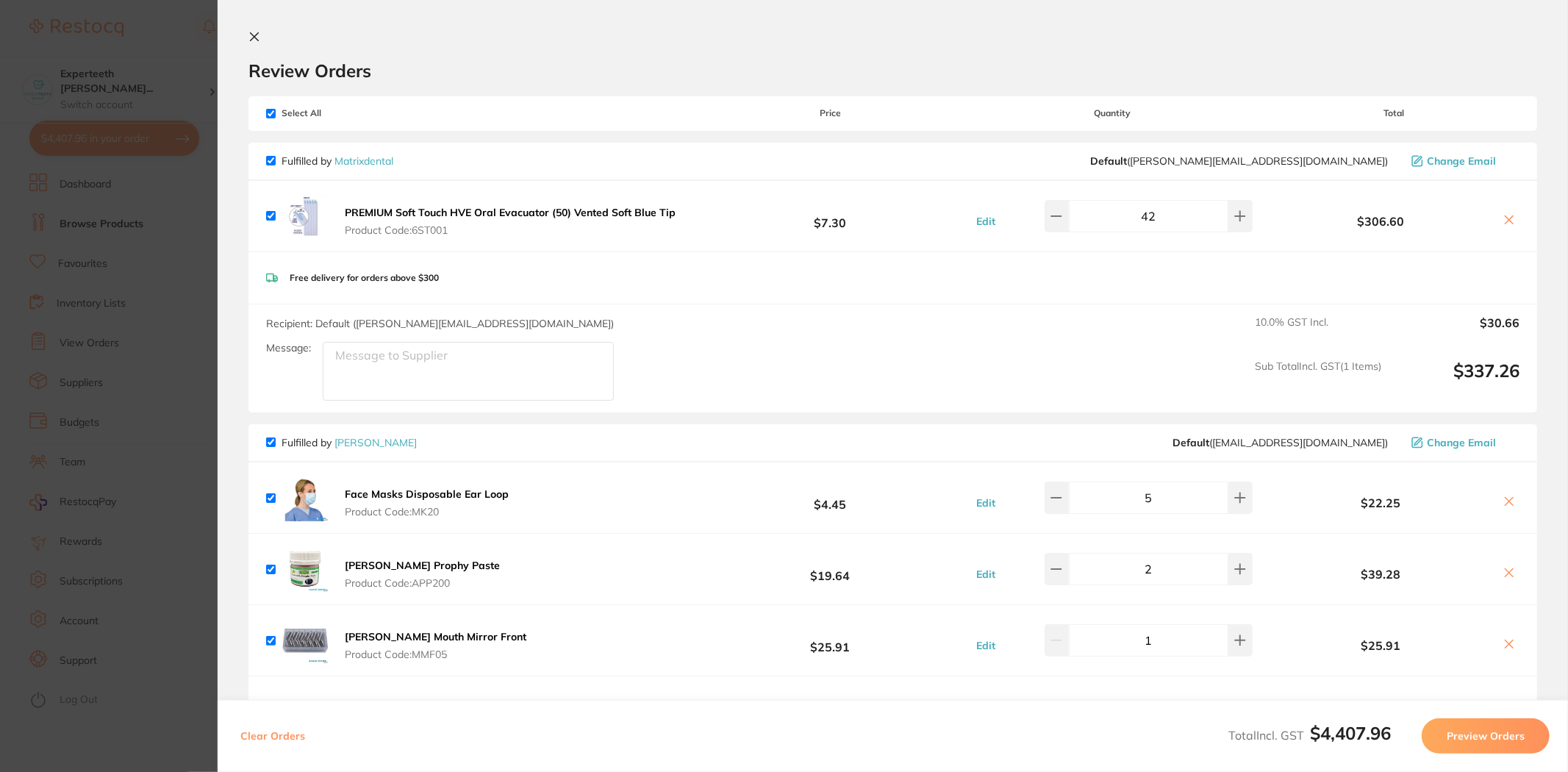
click at [172, 193] on section "Update RRP Set your pre negotiated price for this item. Item Agreed RRP (excl. …" at bounding box center [784, 386] width 1568 height 772
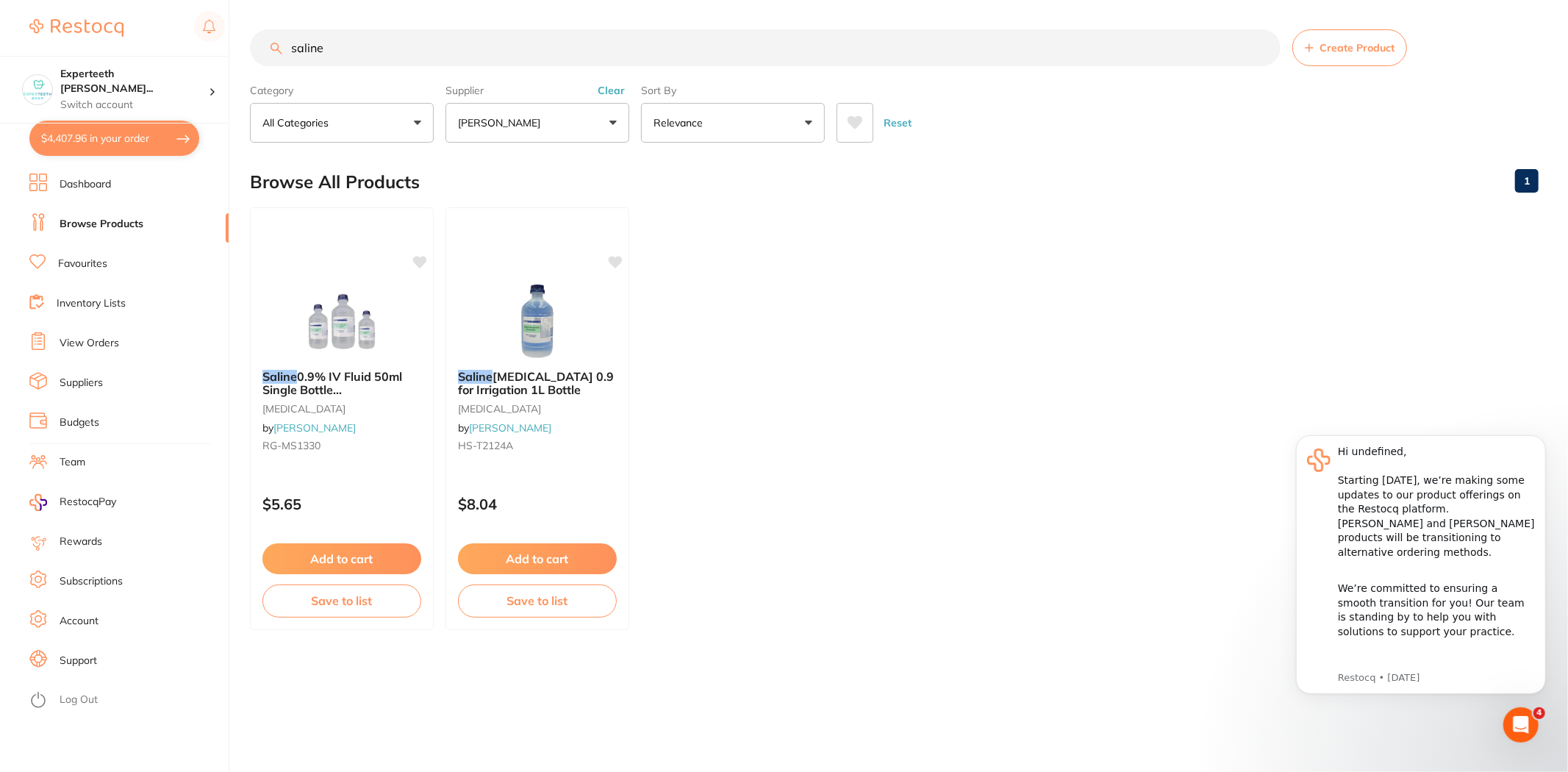
click at [976, 444] on ul "Saline 0.9% IV Fluid 50ml Single Bottle [MEDICAL_DATA] [MEDICAL_DATA] by [PERSO…" at bounding box center [894, 419] width 1288 height 423
click at [1542, 437] on icon "Dismiss notification" at bounding box center [1540, 438] width 5 height 5
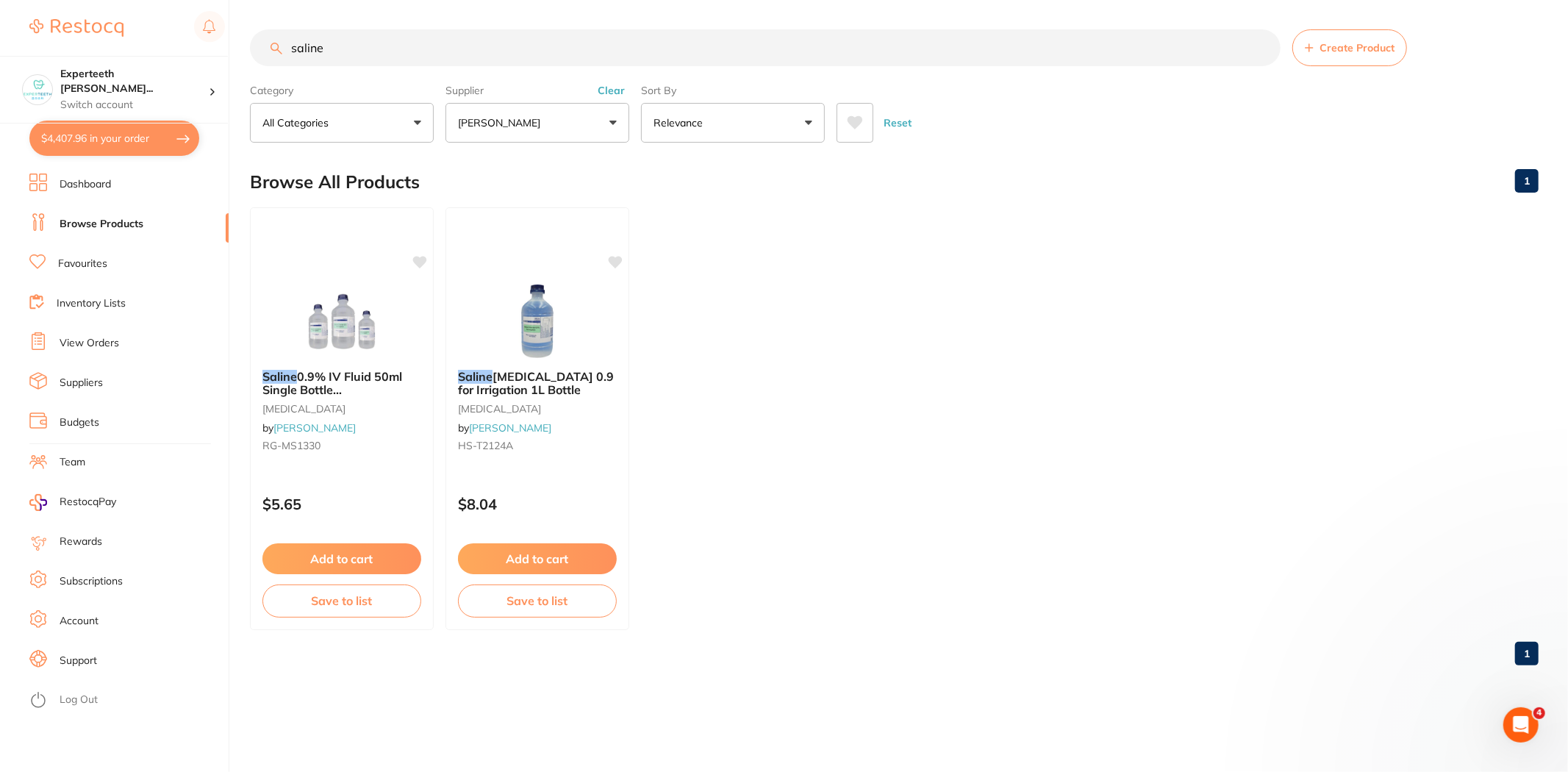
click at [952, 537] on ul "Saline 0.9% IV Fluid 50ml Single Bottle [MEDICAL_DATA] [MEDICAL_DATA] by [PERSO…" at bounding box center [894, 419] width 1288 height 423
click at [97, 141] on button "$4,407.96 in your order" at bounding box center [115, 138] width 170 height 35
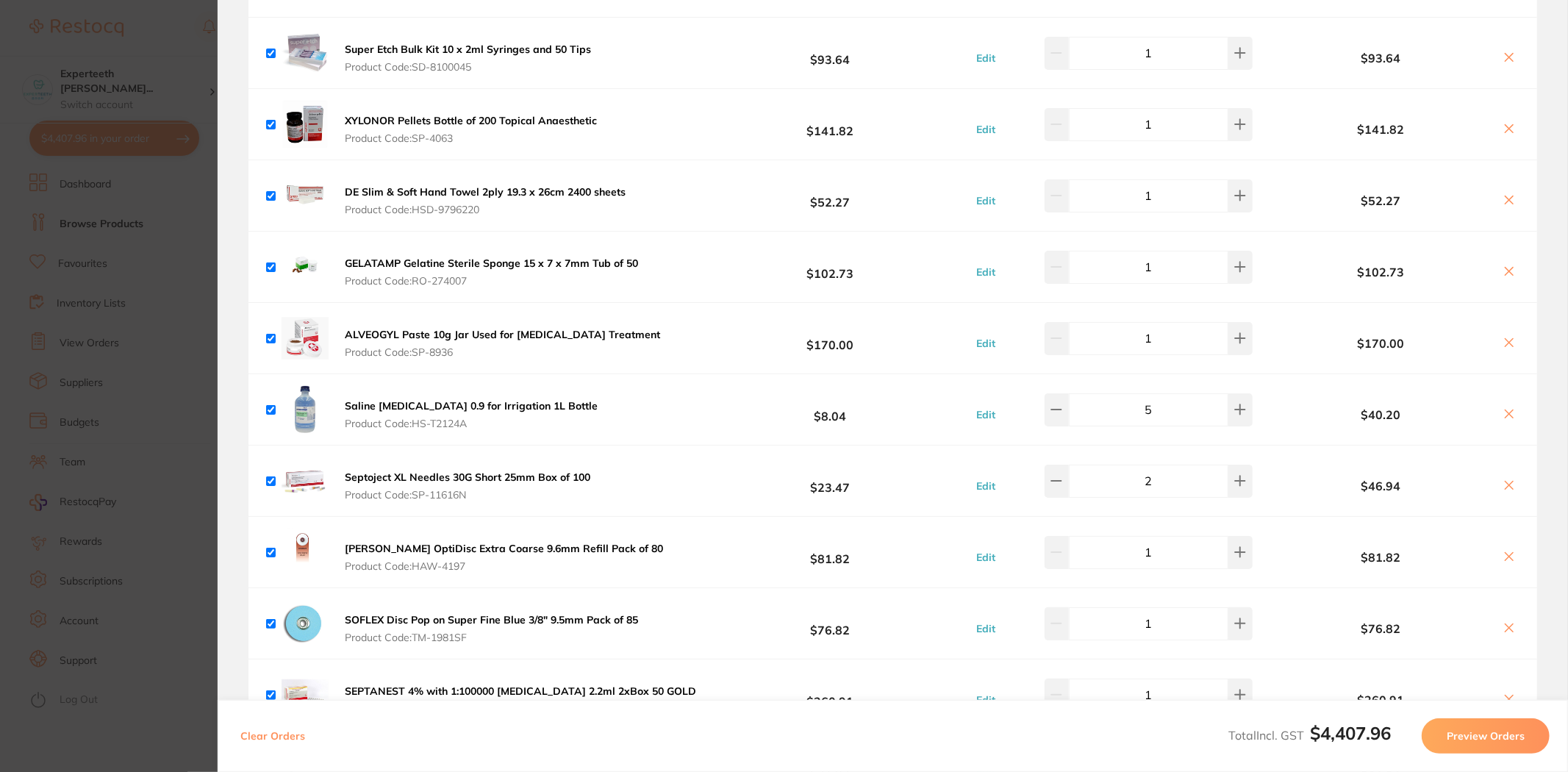
scroll to position [1634, 0]
